Goal: Information Seeking & Learning: Learn about a topic

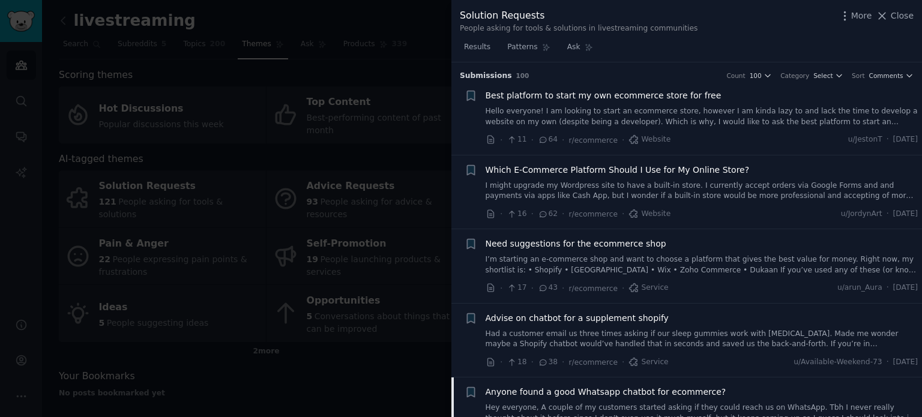
scroll to position [3090, 0]
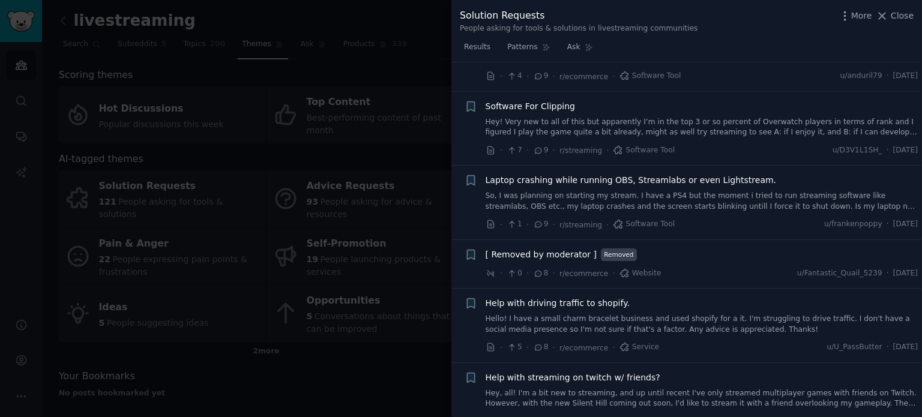
click at [262, 177] on div at bounding box center [461, 208] width 922 height 417
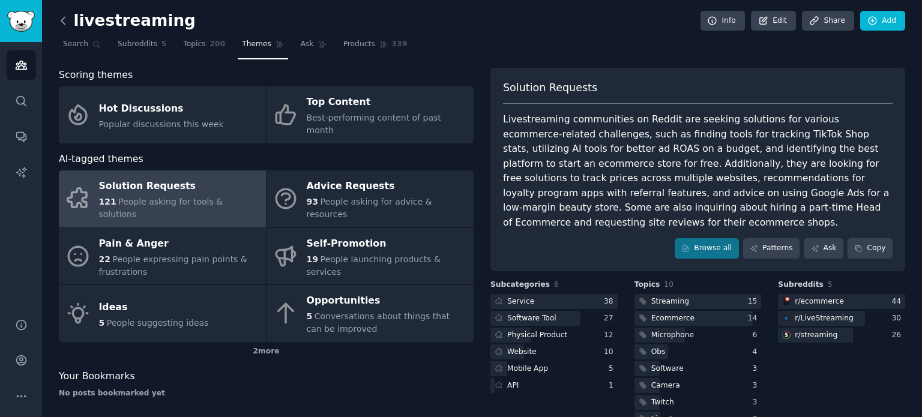
click at [68, 23] on icon at bounding box center [63, 20] width 13 height 13
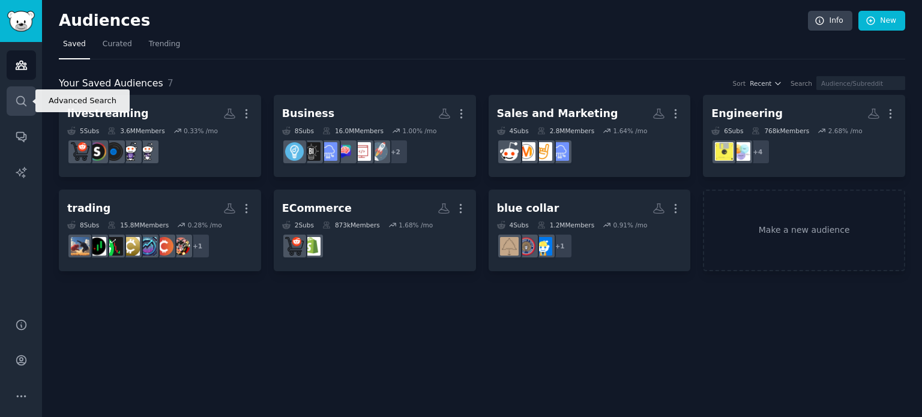
click at [18, 92] on link "Search" at bounding box center [21, 100] width 29 height 29
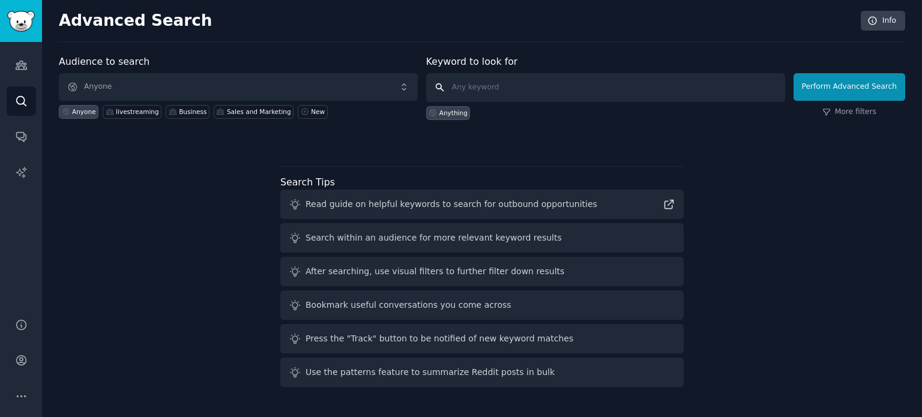
click at [556, 81] on input "text" at bounding box center [605, 87] width 359 height 29
type input "loom"
click button "Perform Advanced Search" at bounding box center [849, 87] width 112 height 28
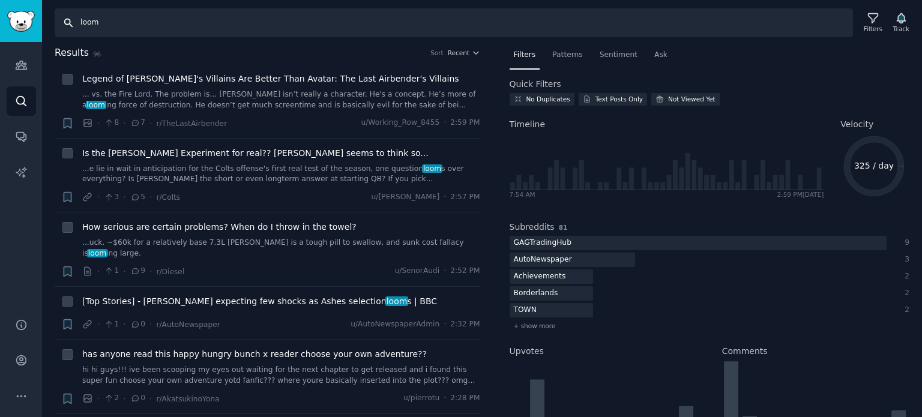
click at [304, 14] on input "loom" at bounding box center [454, 22] width 798 height 29
type input "loom screen recording"
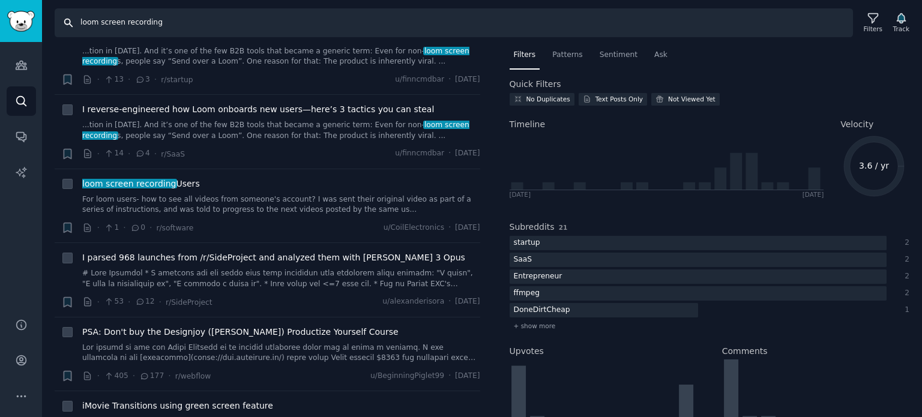
scroll to position [983, 0]
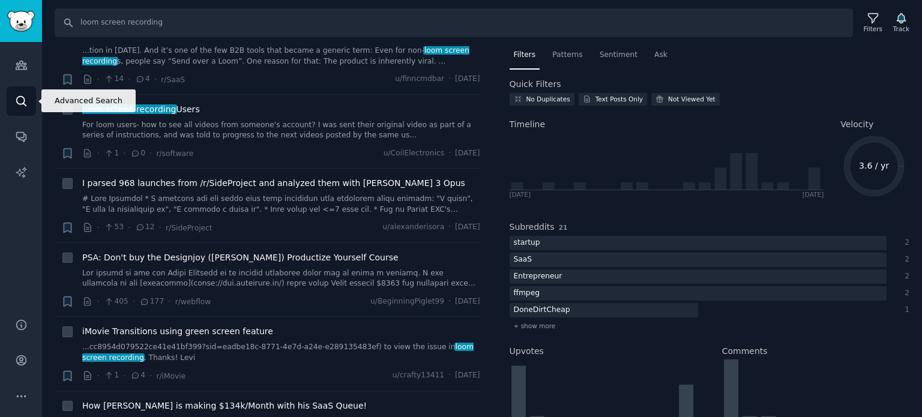
click at [19, 103] on icon "Sidebar" at bounding box center [21, 101] width 10 height 10
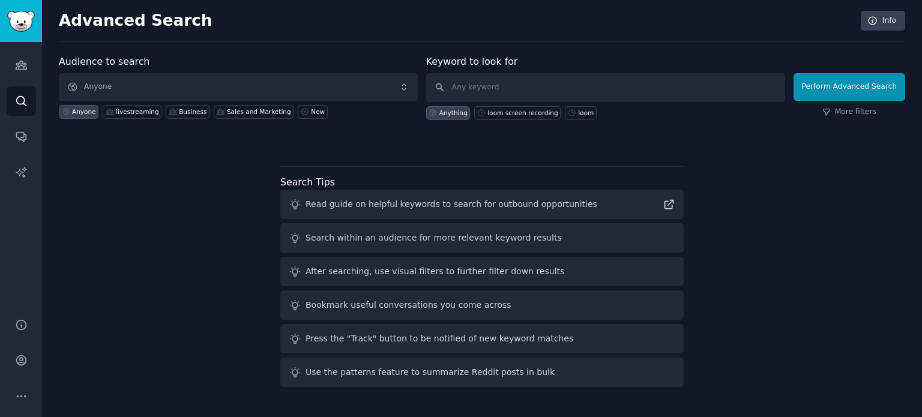
click at [25, 84] on div "Audiences Search Conversations AI Reports" at bounding box center [21, 173] width 42 height 262
click at [24, 67] on icon "Sidebar" at bounding box center [21, 65] width 11 height 8
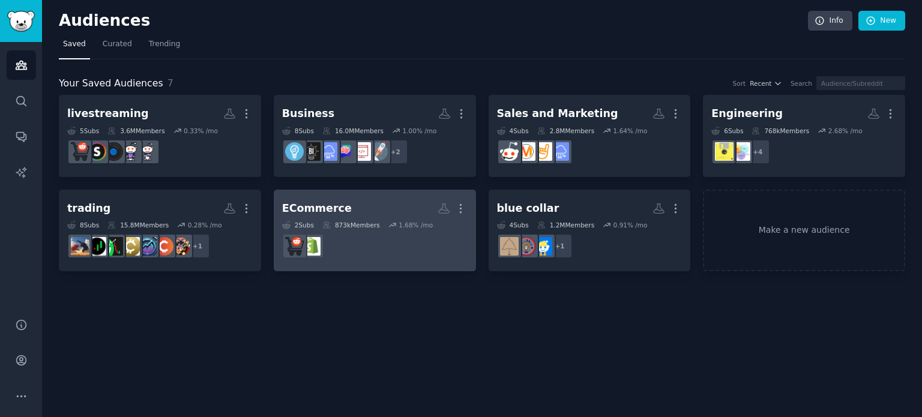
click at [375, 226] on div "2 Sub s 873k Members 1.68 % /mo" at bounding box center [374, 225] width 185 height 8
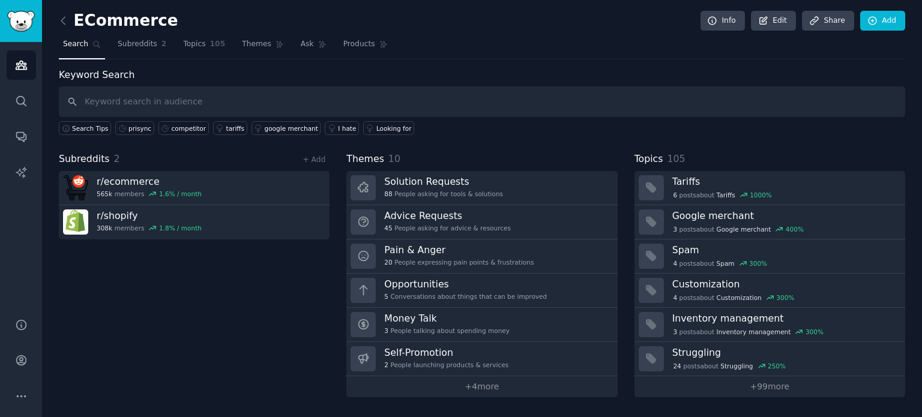
click at [480, 91] on input "text" at bounding box center [482, 101] width 846 height 31
type input "whatsapp"
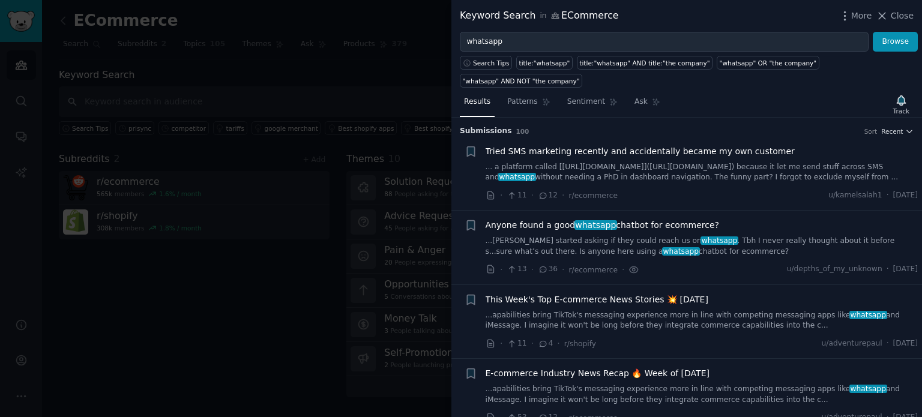
click at [707, 236] on link "...[PERSON_NAME] started asking if they could reach us on whatsapp . Tbh I neve…" at bounding box center [701, 246] width 433 height 21
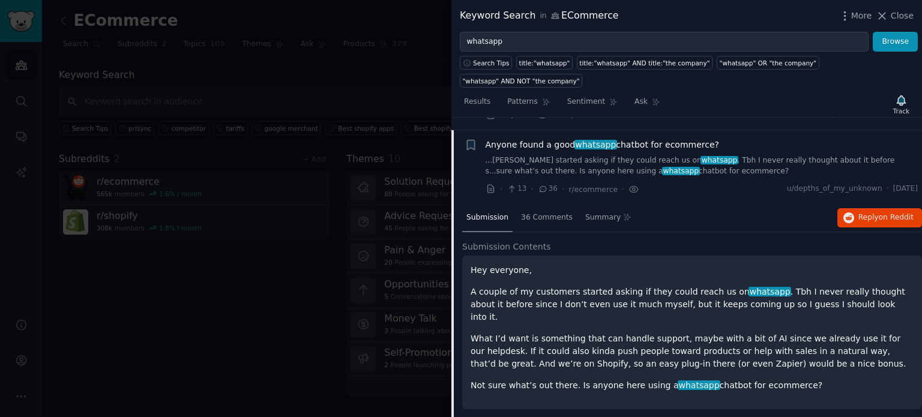
scroll to position [93, 0]
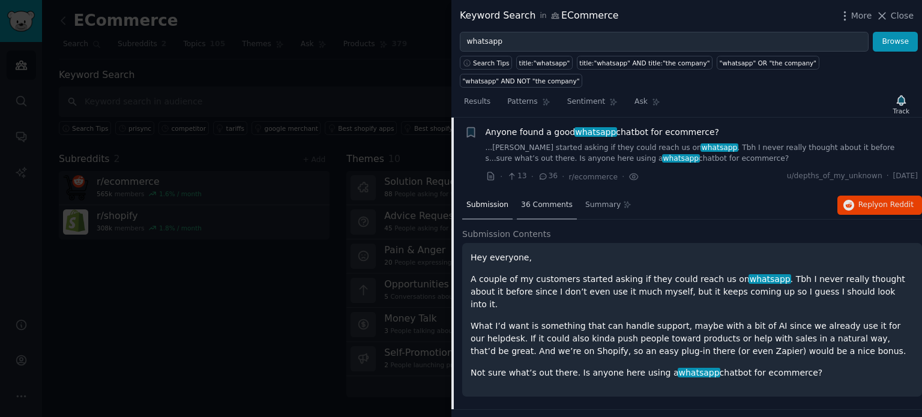
click at [539, 196] on div "36 Comments" at bounding box center [547, 205] width 60 height 29
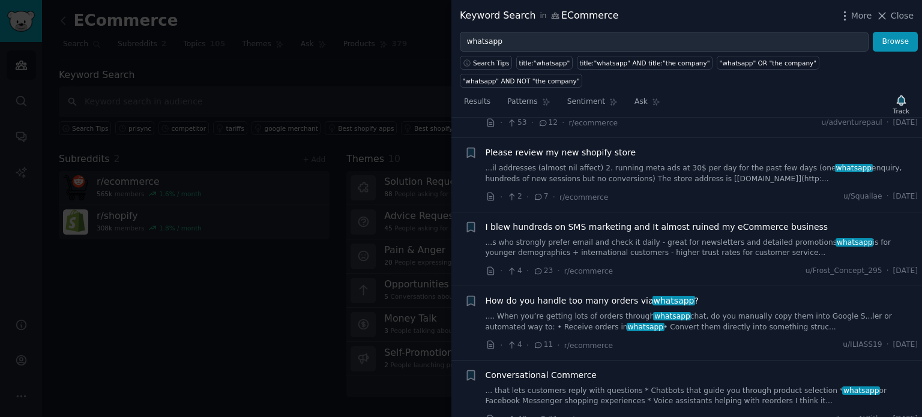
scroll to position [1330, 0]
click at [612, 310] on link ".... When you’re getting lots of orders through whatsapp chat, do you manually …" at bounding box center [701, 320] width 433 height 21
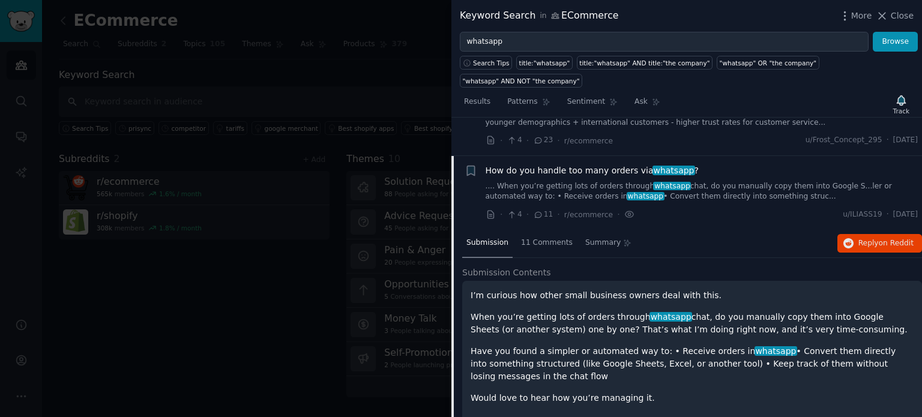
scroll to position [463, 0]
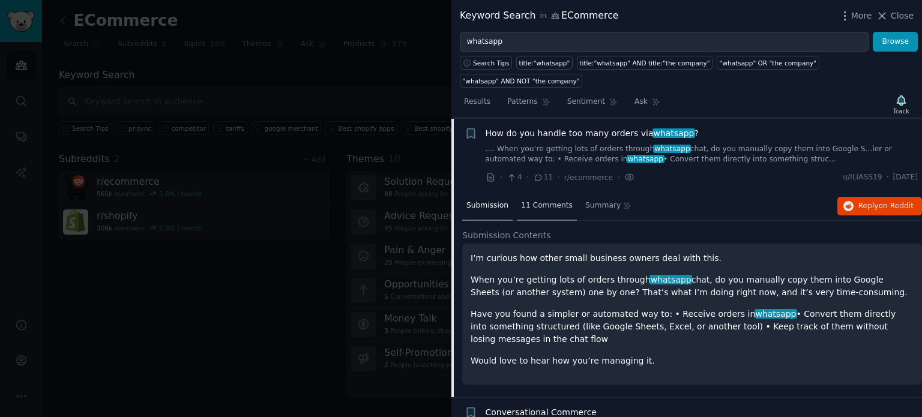
click at [536, 200] on span "11 Comments" at bounding box center [547, 205] width 52 height 11
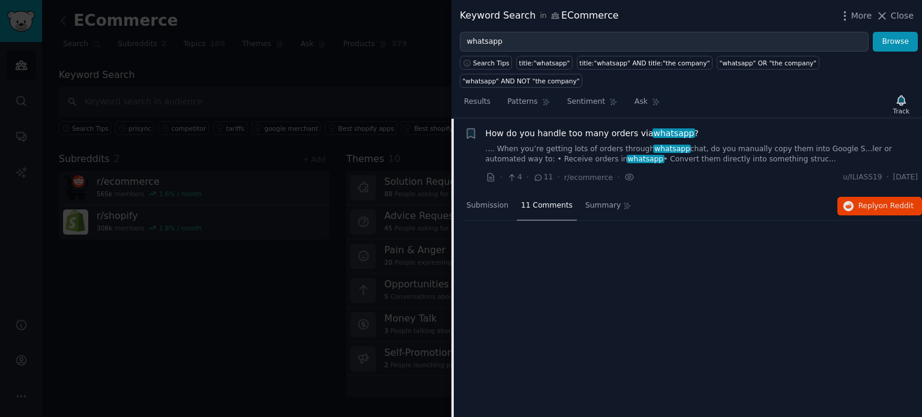
click at [536, 200] on span "11 Comments" at bounding box center [547, 205] width 52 height 11
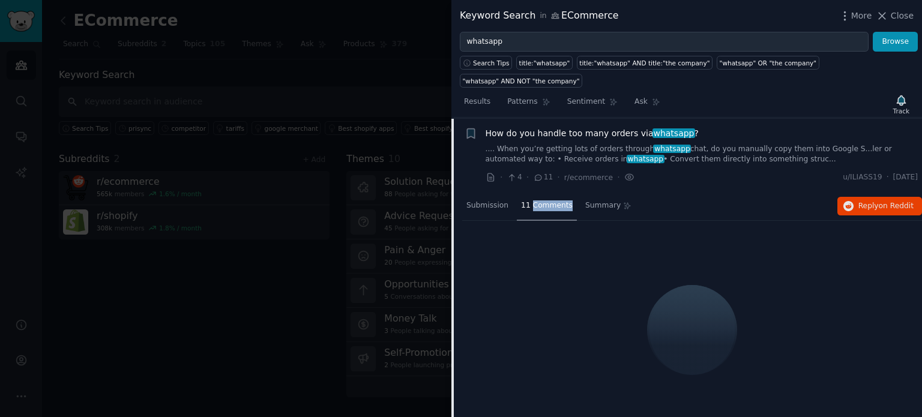
click at [536, 200] on span "11 Comments" at bounding box center [547, 205] width 52 height 11
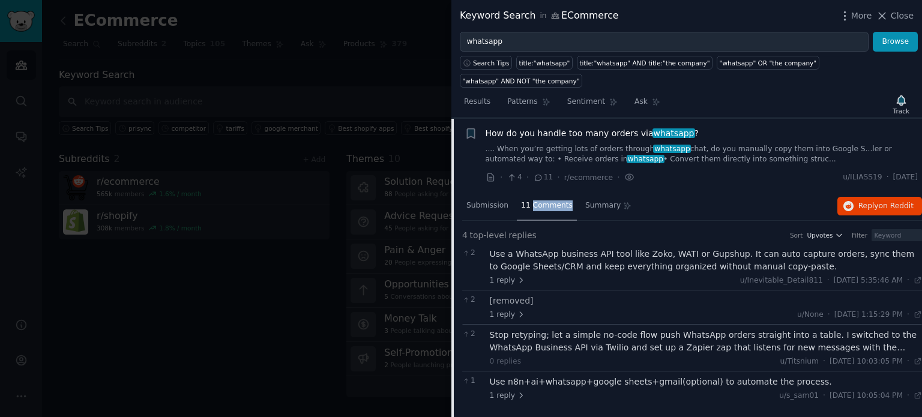
click at [545, 197] on div "11 Comments" at bounding box center [547, 206] width 60 height 29
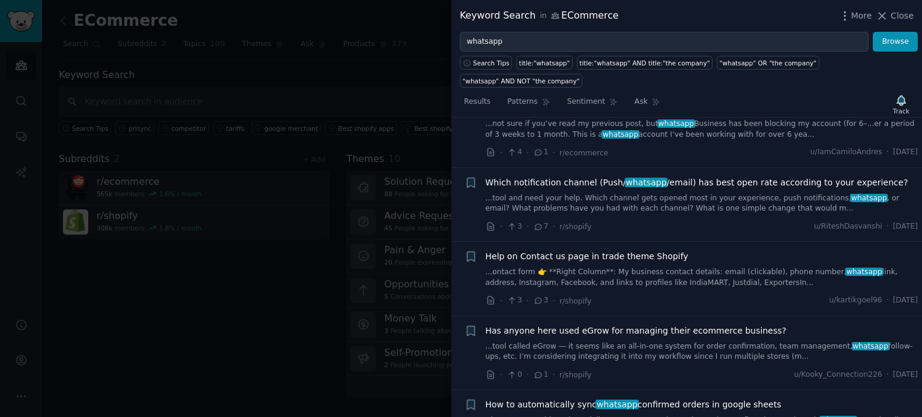
scroll to position [1084, 0]
